Goal: Task Accomplishment & Management: Manage account settings

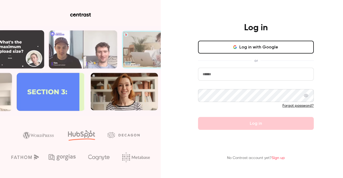
click at [234, 77] on input "email" at bounding box center [256, 74] width 116 height 13
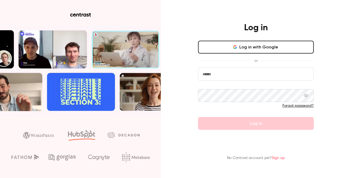
type input "**********"
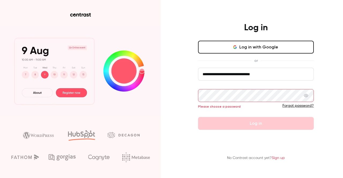
click at [228, 50] on button "Log in with Google" at bounding box center [256, 47] width 116 height 13
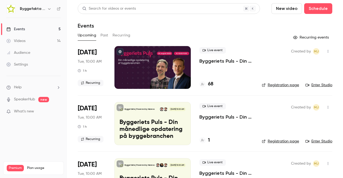
click at [30, 8] on h6 "Byggefakta | Powered by Hubexo" at bounding box center [32, 8] width 25 height 5
click at [48, 10] on icon "button" at bounding box center [49, 9] width 4 height 4
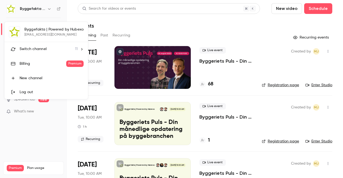
click at [37, 49] on span "Switch channel" at bounding box center [33, 49] width 27 height 6
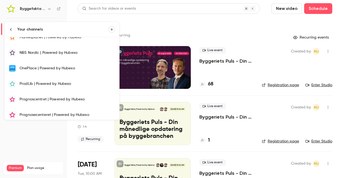
scroll to position [86, 0]
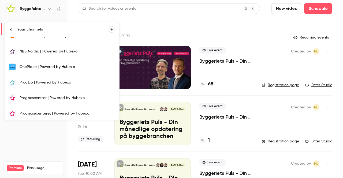
click at [52, 109] on link "Prognosecenteret | Powered by Hubexo" at bounding box center [62, 114] width 115 height 16
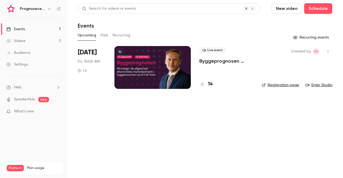
click at [47, 9] on icon "button" at bounding box center [49, 9] width 4 height 4
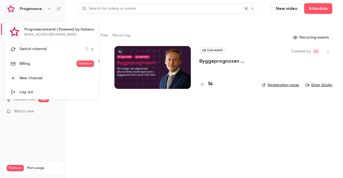
click at [174, 137] on div at bounding box center [171, 89] width 343 height 178
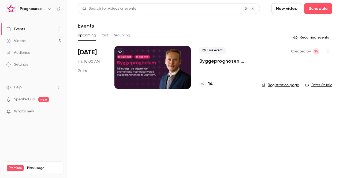
click at [145, 67] on div at bounding box center [152, 67] width 76 height 43
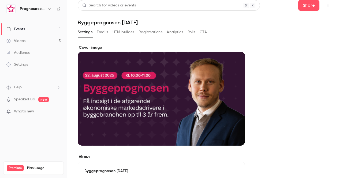
scroll to position [3, 0]
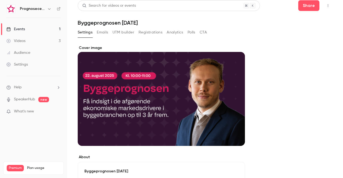
click at [155, 32] on button "Registrations" at bounding box center [150, 32] width 24 height 9
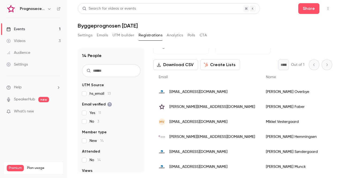
scroll to position [4, 0]
